Goal: Information Seeking & Learning: Learn about a topic

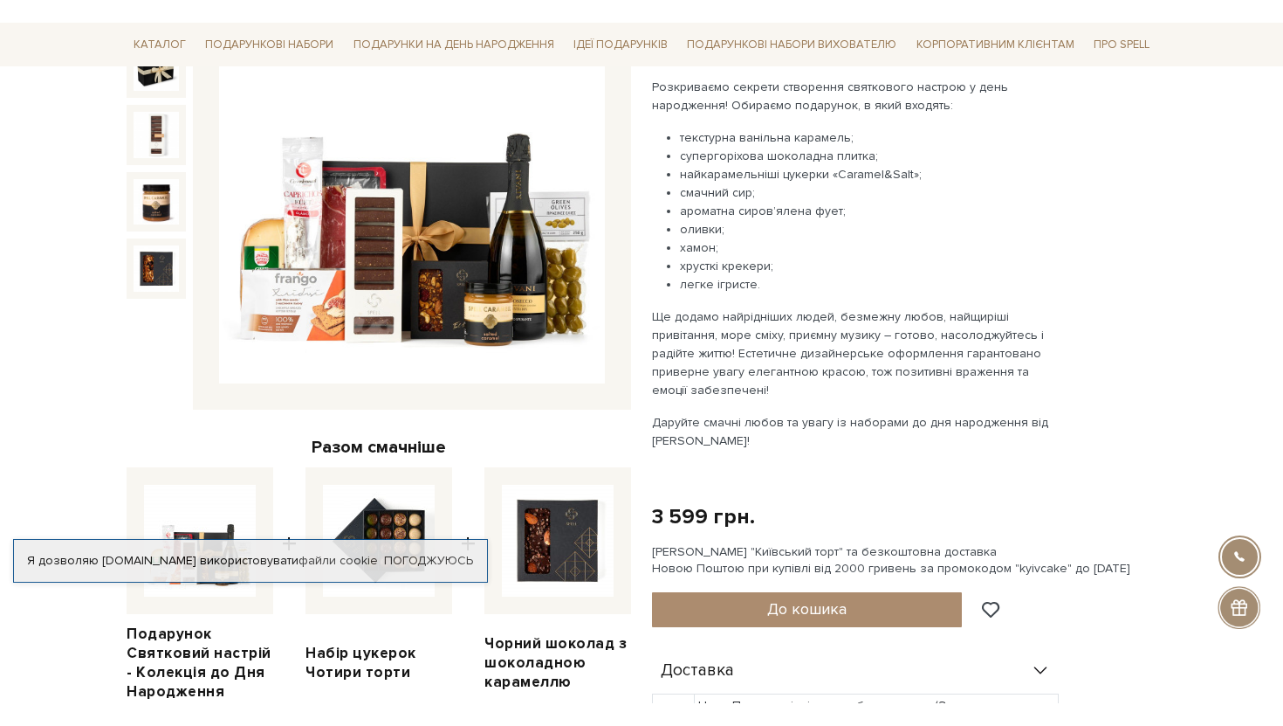
scroll to position [285, 0]
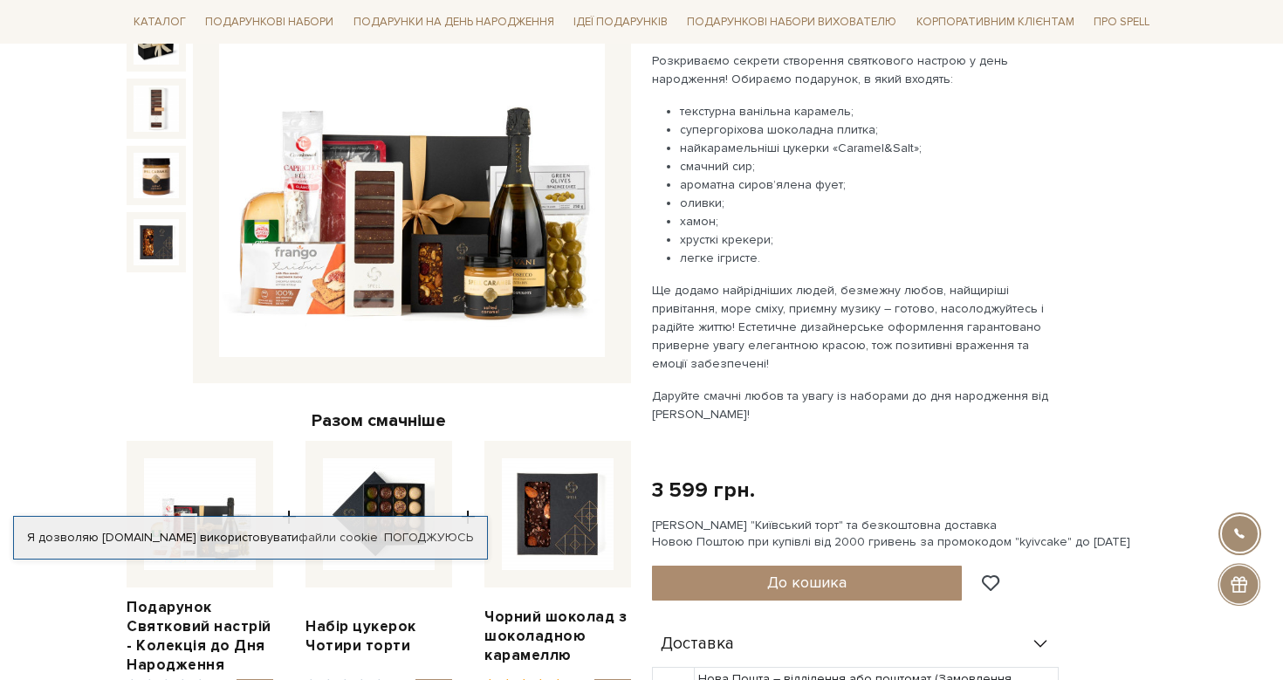
click at [397, 203] on img at bounding box center [412, 165] width 386 height 386
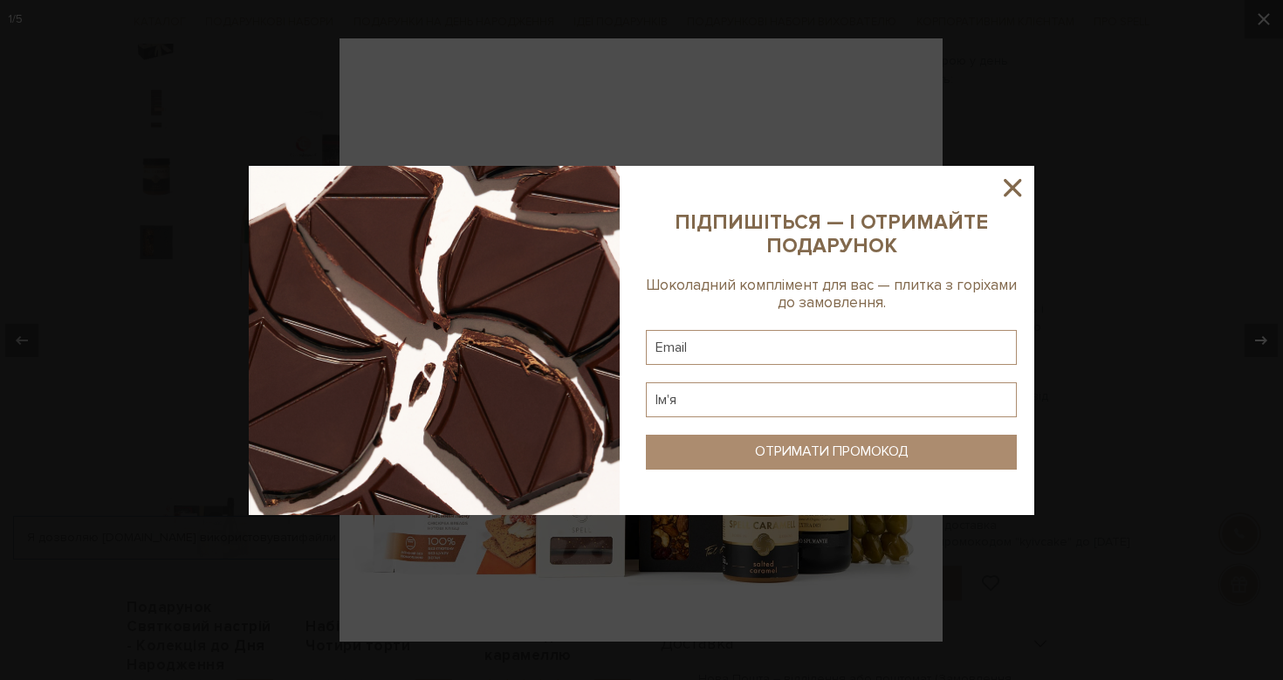
click at [1008, 194] on icon at bounding box center [1013, 188] width 30 height 30
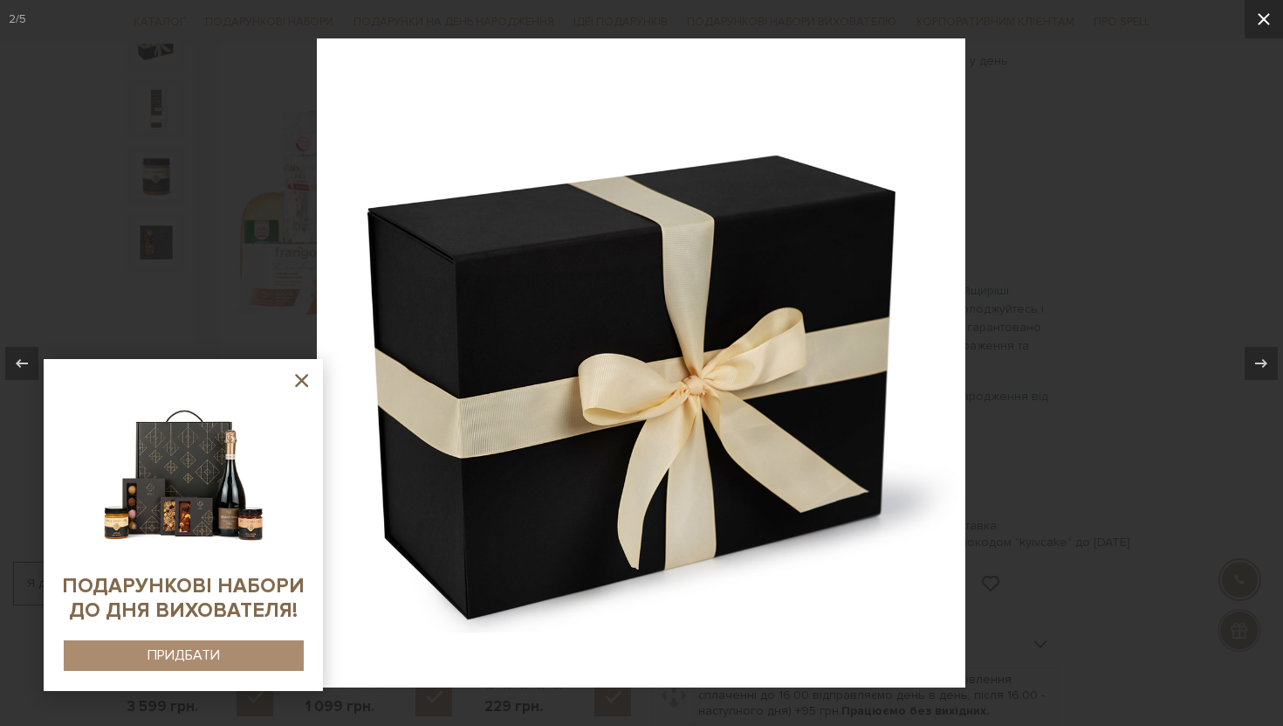
click at [1272, 16] on icon at bounding box center [1264, 19] width 21 height 21
